Goal: Information Seeking & Learning: Learn about a topic

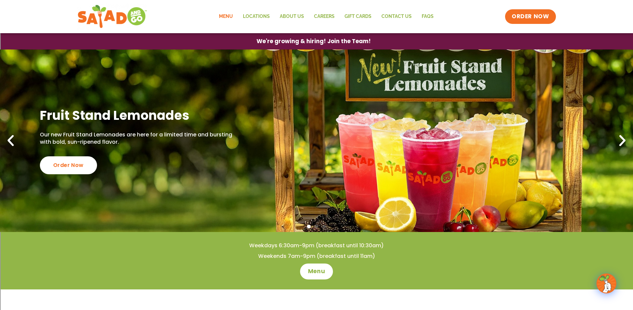
click at [219, 18] on link "Menu" at bounding box center [226, 16] width 24 height 15
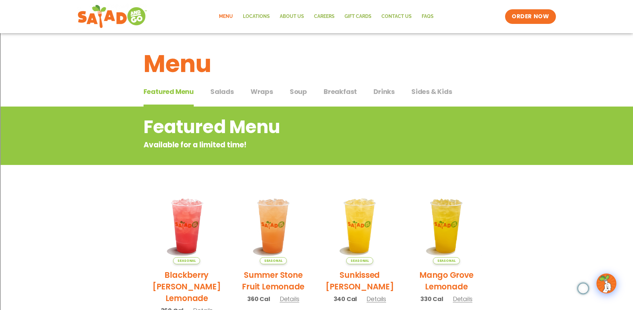
click at [257, 98] on button "Wraps Wraps" at bounding box center [261, 97] width 23 height 20
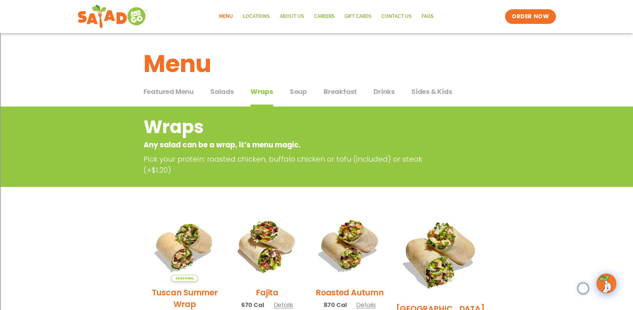
click at [344, 91] on span "Breakfast" at bounding box center [339, 92] width 33 height 10
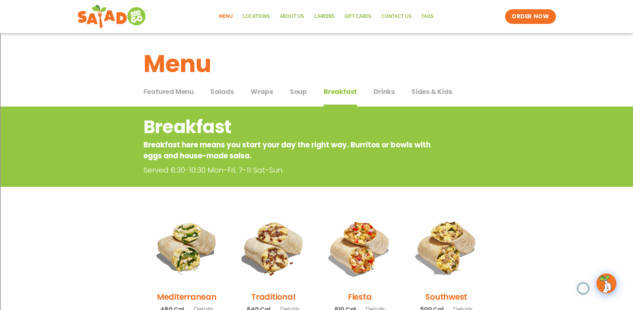
click at [288, 91] on div "Featured Menu Featured Menu Salads Salads Wraps Wraps Soup Soup Breakfast Break…" at bounding box center [316, 95] width 346 height 23
click at [297, 91] on span "Soup" at bounding box center [298, 92] width 17 height 10
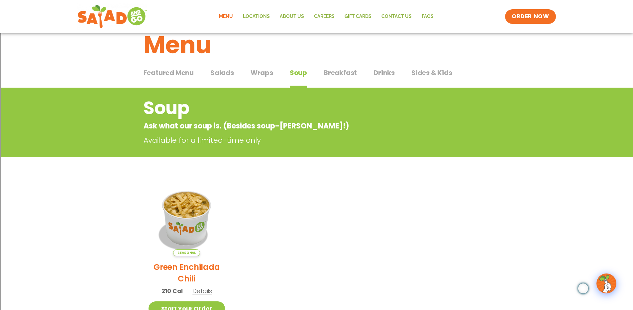
scroll to position [32, 0]
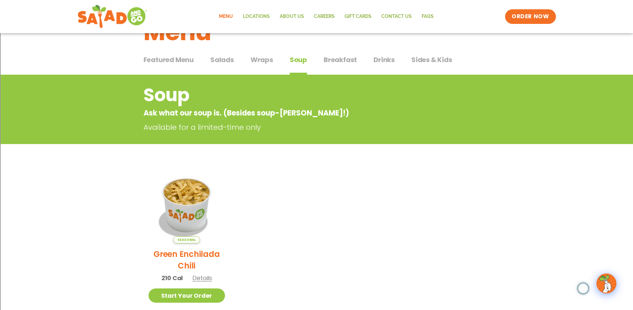
click at [167, 56] on span "Featured Menu" at bounding box center [168, 60] width 50 height 10
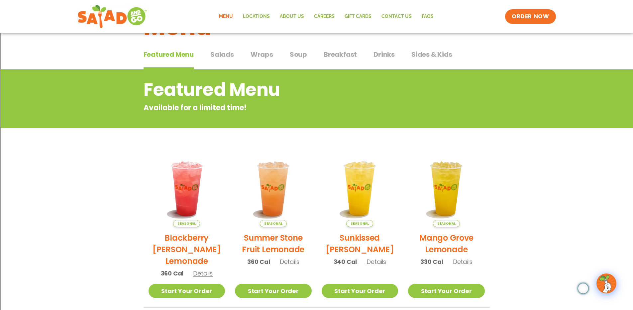
scroll to position [4, 0]
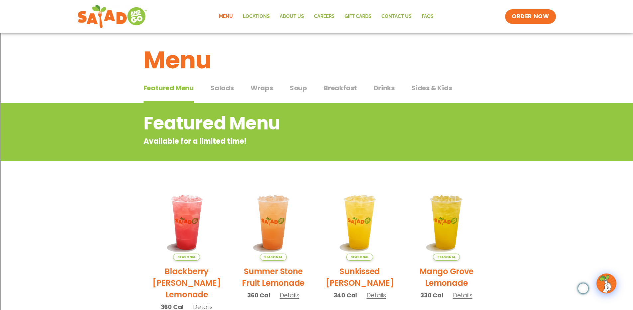
click at [230, 86] on span "Salads" at bounding box center [222, 88] width 24 height 10
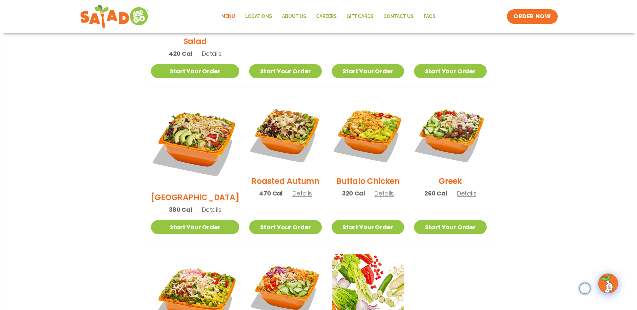
scroll to position [268, 0]
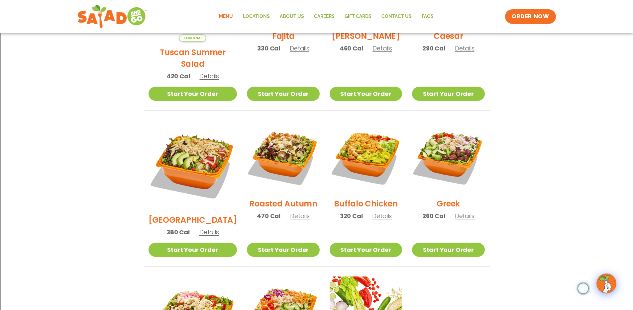
click at [461, 212] on span "Details" at bounding box center [465, 216] width 20 height 8
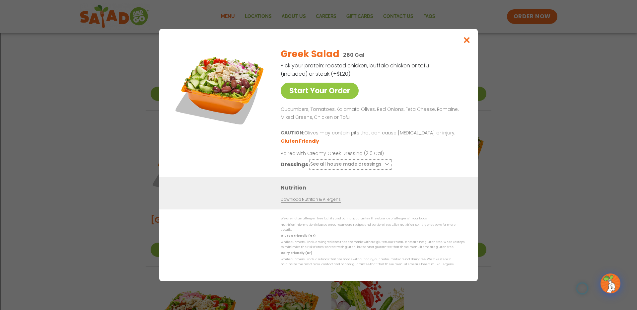
click at [356, 164] on button "See all house made dressings" at bounding box center [350, 164] width 81 height 8
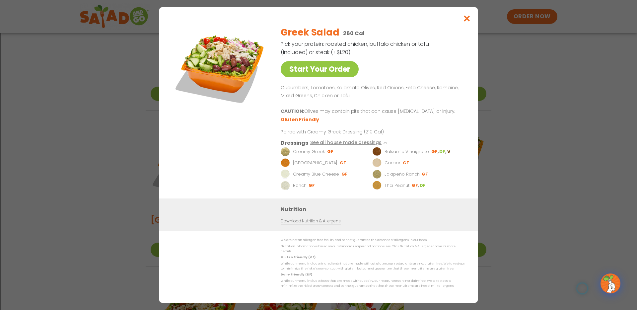
click at [311, 224] on link "Download Nutrition & Allergens" at bounding box center [311, 221] width 60 height 6
